Goal: Ask a question: Seek information or help from site administrators or community

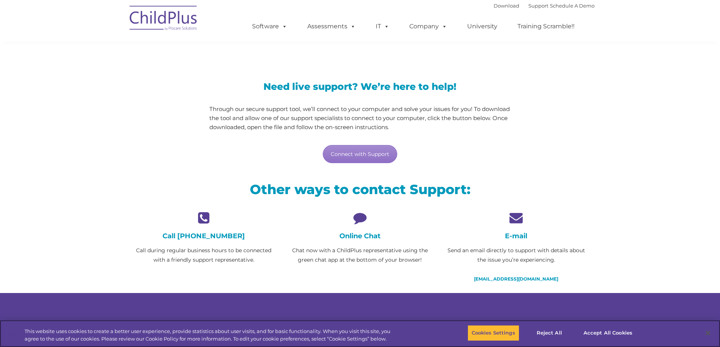
scroll to position [38, 0]
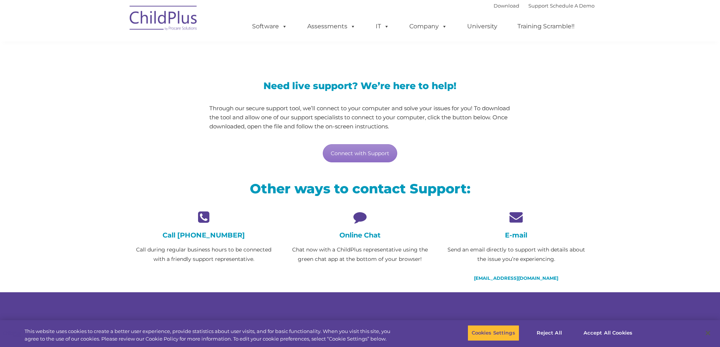
click at [158, 15] on img at bounding box center [164, 19] width 76 height 38
click at [608, 332] on button "Accept All Cookies" at bounding box center [607, 333] width 57 height 16
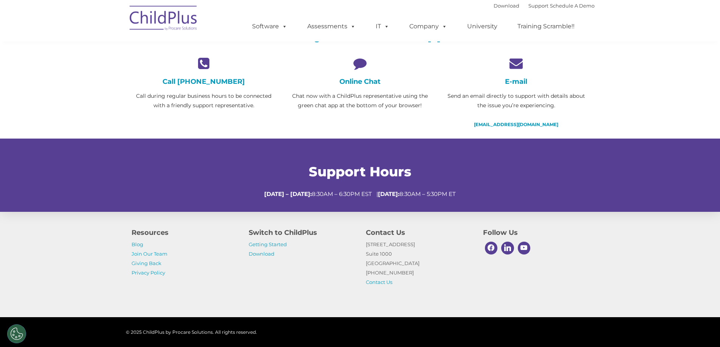
scroll to position [218, 0]
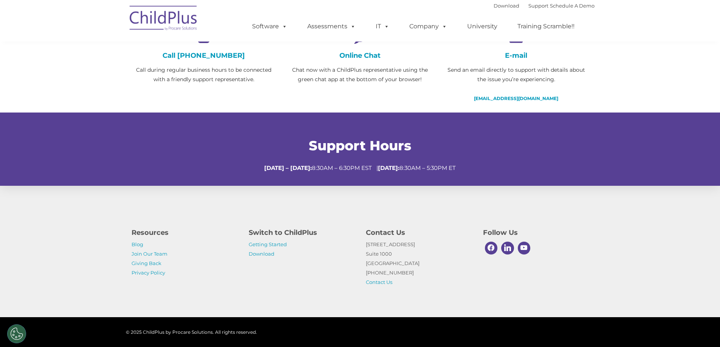
click at [350, 56] on h4 "Online Chat" at bounding box center [360, 55] width 145 height 8
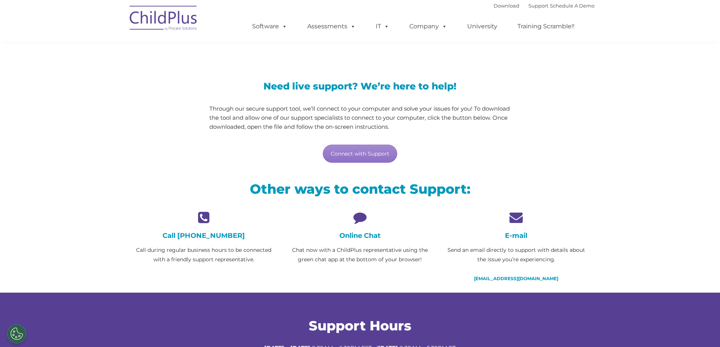
scroll to position [38, 0]
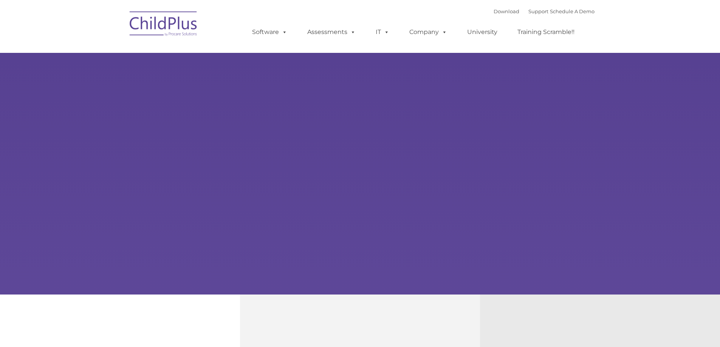
type input ""
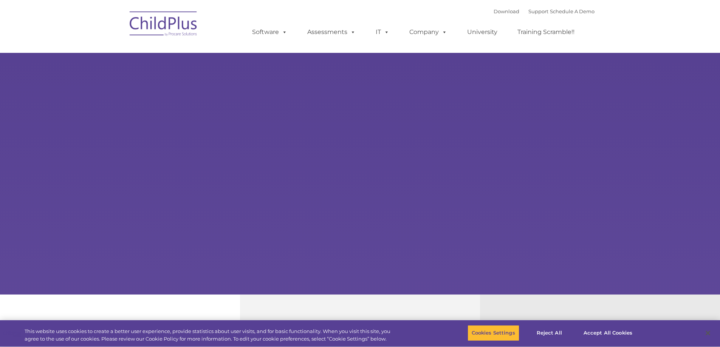
select select "MEDIUM"
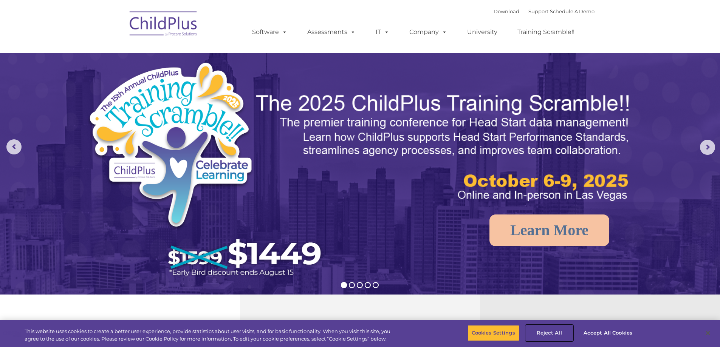
click at [540, 333] on button "Reject All" at bounding box center [549, 333] width 47 height 16
